Goal: Information Seeking & Learning: Find specific fact

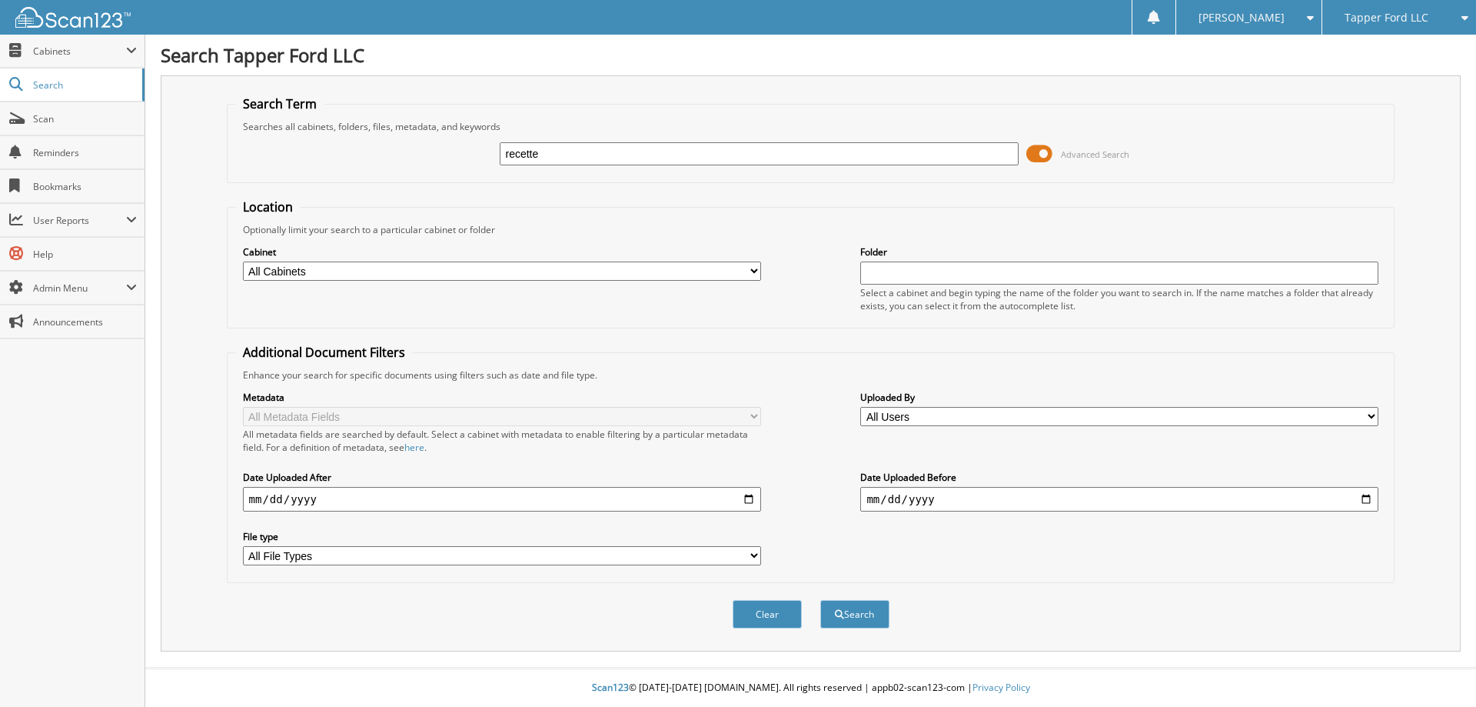
type input "recette"
click at [820, 600] on button "Search" at bounding box center [854, 614] width 69 height 28
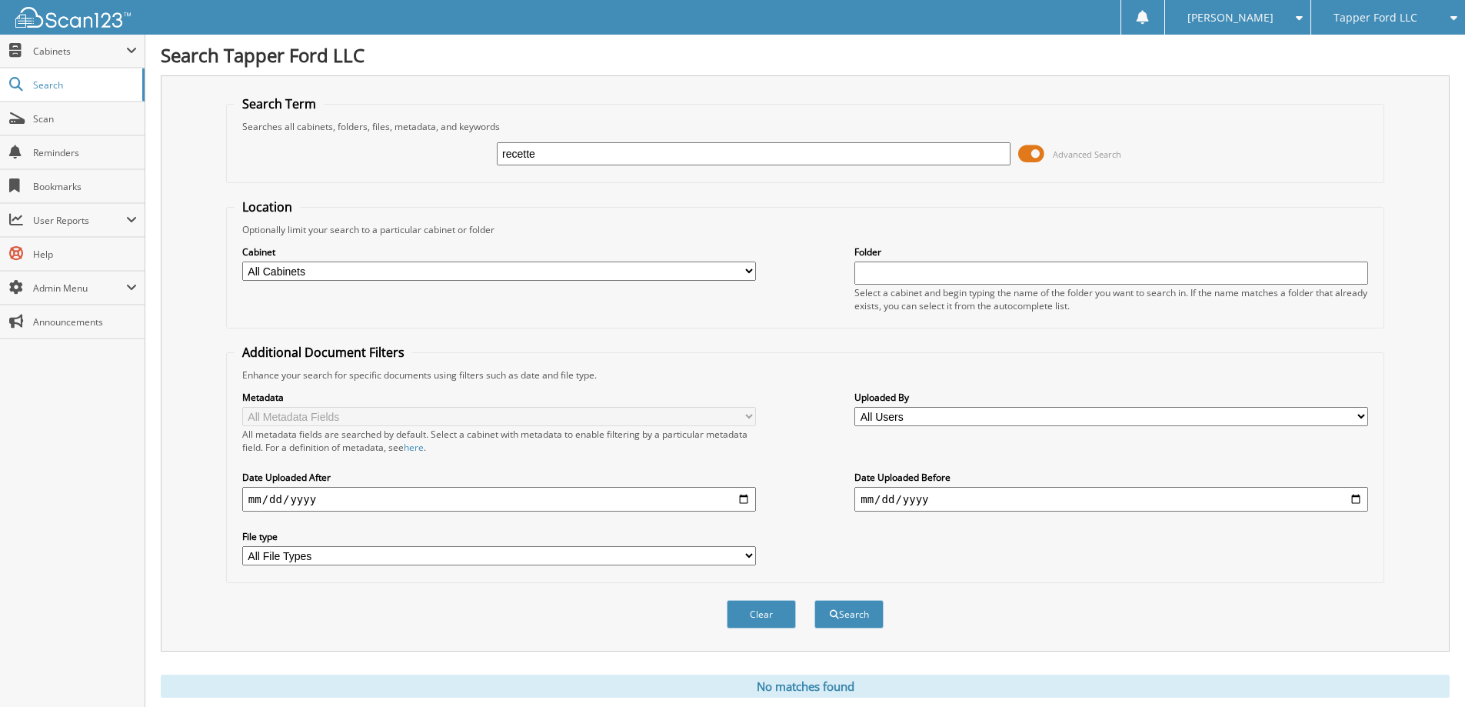
click at [559, 160] on input "recette" at bounding box center [754, 153] width 514 height 23
click at [559, 159] on input "recette" at bounding box center [754, 153] width 514 height 23
click at [560, 159] on input "recette" at bounding box center [754, 153] width 514 height 23
type input "racette"
click at [814, 600] on button "Search" at bounding box center [848, 614] width 69 height 28
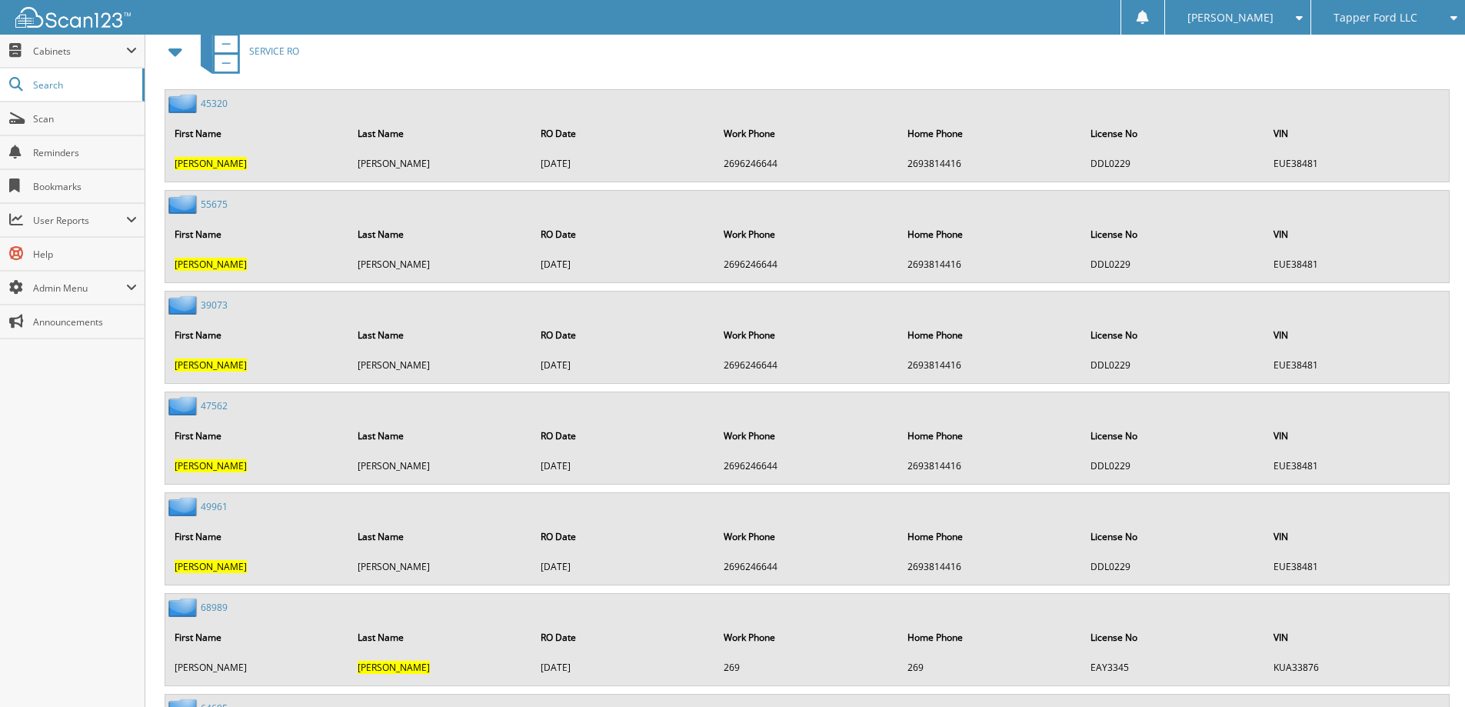
scroll to position [1229, 0]
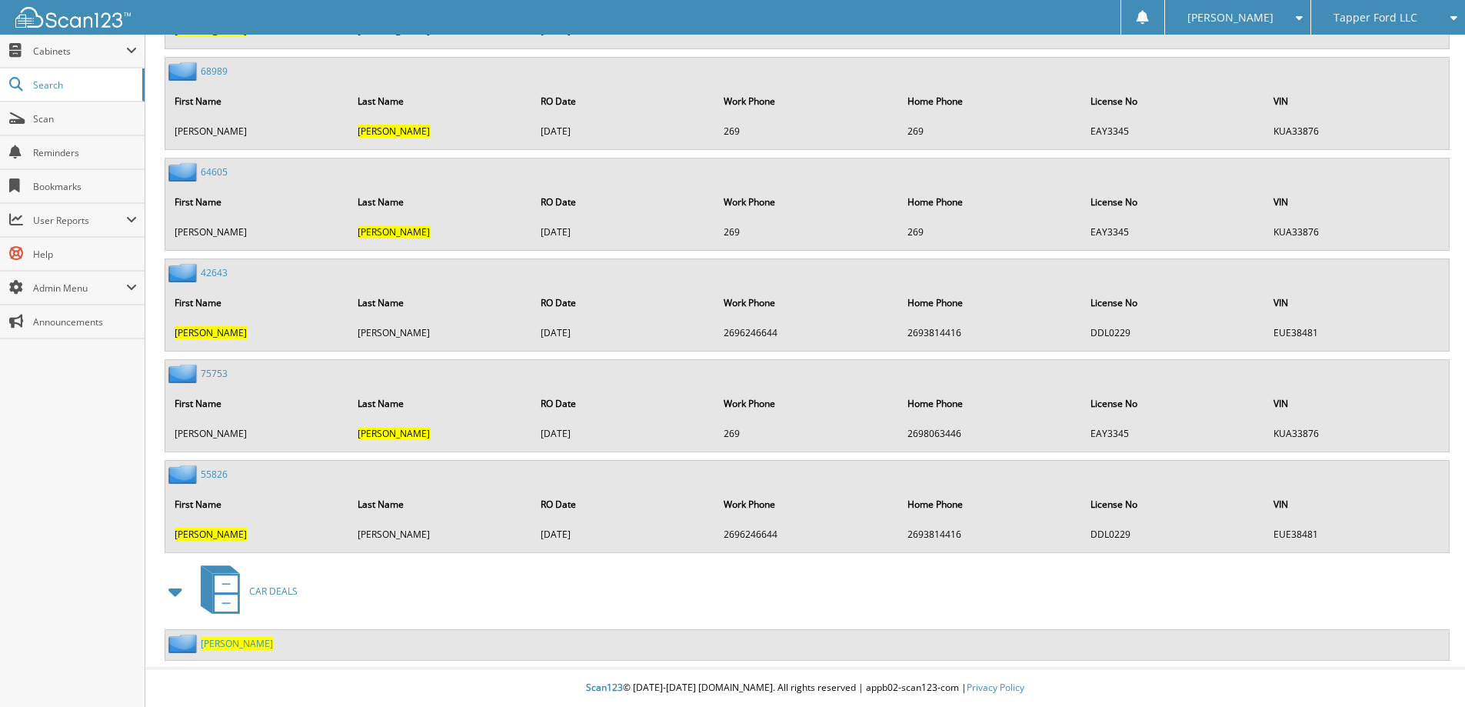
click at [224, 643] on span "RACETTE" at bounding box center [237, 643] width 72 height 13
